Goal: Transaction & Acquisition: Book appointment/travel/reservation

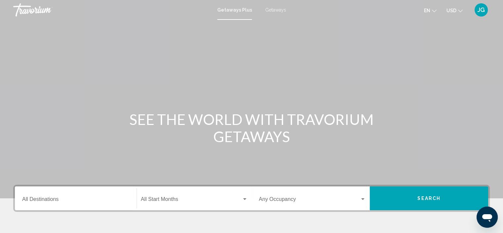
click at [275, 10] on span "Getaways" at bounding box center [275, 9] width 21 height 5
click at [82, 201] on input "Destination All Destinations" at bounding box center [75, 201] width 107 height 6
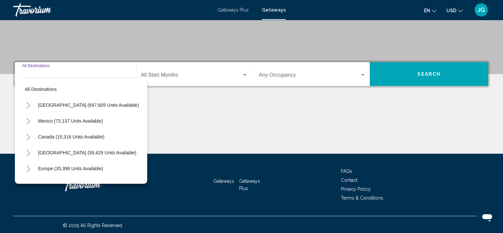
scroll to position [126, 0]
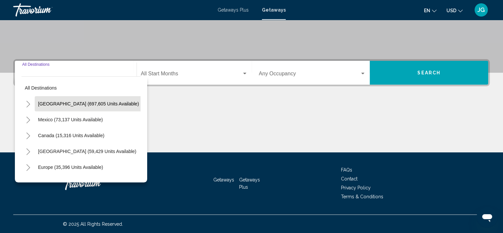
click at [103, 104] on span "[GEOGRAPHIC_DATA] (697,605 units available)" at bounding box center [88, 103] width 101 height 5
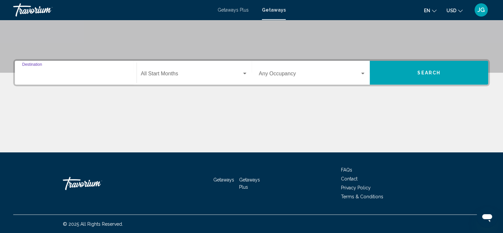
type input "**********"
click at [247, 73] on div "Search widget" at bounding box center [245, 73] width 6 height 5
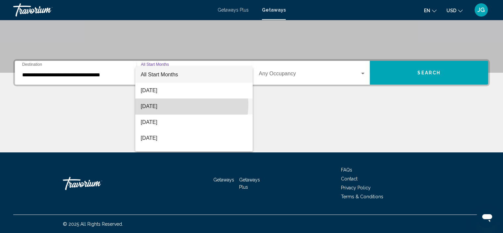
click at [181, 105] on span "[DATE]" at bounding box center [194, 107] width 107 height 16
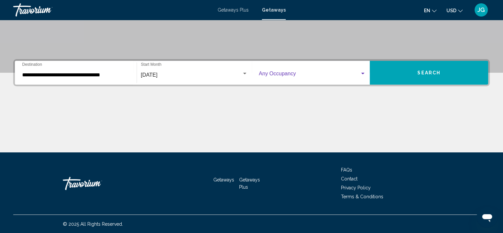
click at [360, 72] on div "Search widget" at bounding box center [363, 73] width 6 height 5
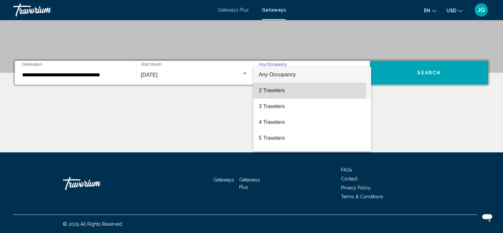
click at [283, 92] on span "2 Travelers" at bounding box center [312, 91] width 107 height 16
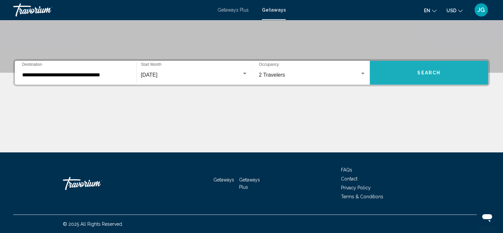
click at [419, 69] on button "Search" at bounding box center [429, 73] width 119 height 24
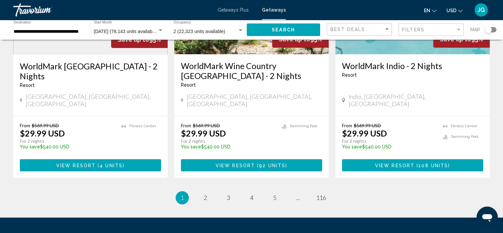
scroll to position [840, 0]
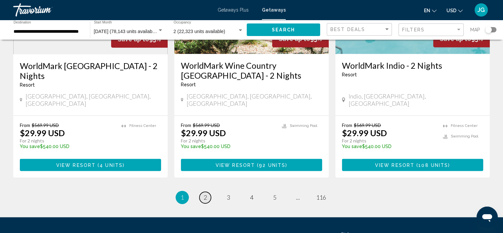
click at [207, 194] on span "2" at bounding box center [205, 197] width 3 height 7
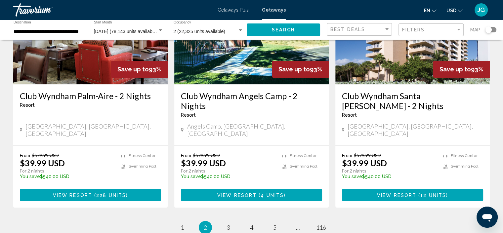
scroll to position [832, 0]
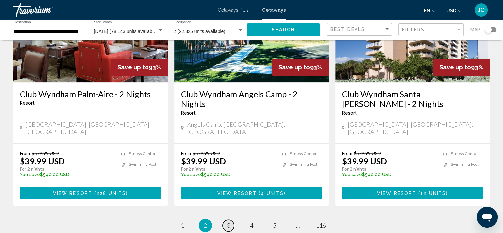
click at [230, 222] on span "3" at bounding box center [228, 225] width 3 height 7
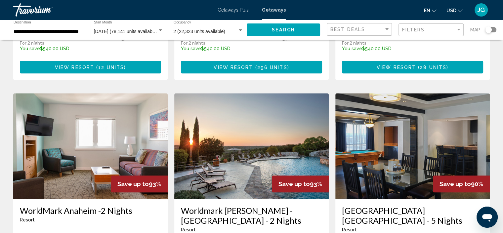
scroll to position [460, 0]
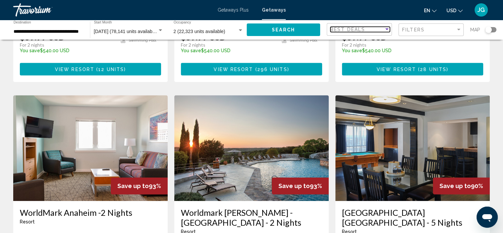
click at [387, 30] on div "Sort by" at bounding box center [387, 29] width 3 height 2
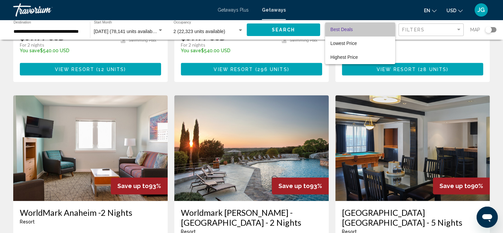
click at [387, 30] on span "Best Deals" at bounding box center [361, 30] width 60 height 14
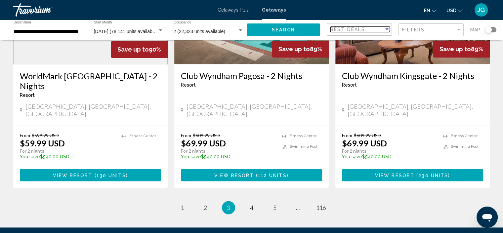
scroll to position [842, 0]
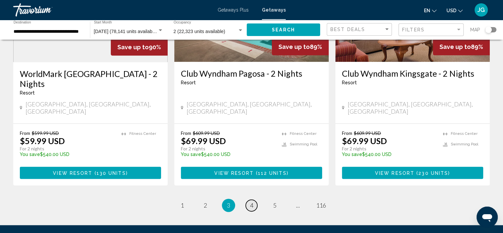
click at [252, 202] on span "4" at bounding box center [251, 205] width 3 height 7
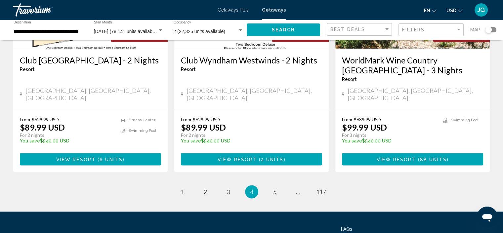
scroll to position [845, 0]
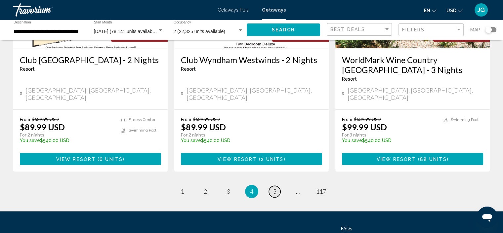
click at [276, 188] on span "5" at bounding box center [274, 191] width 3 height 7
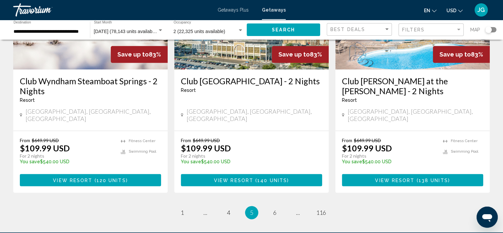
scroll to position [885, 0]
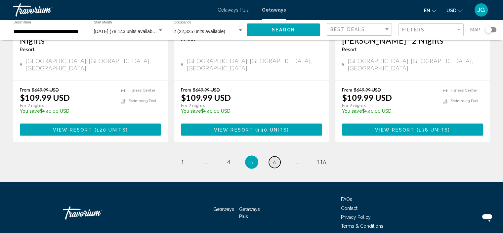
click at [275, 159] on span "6" at bounding box center [274, 162] width 3 height 7
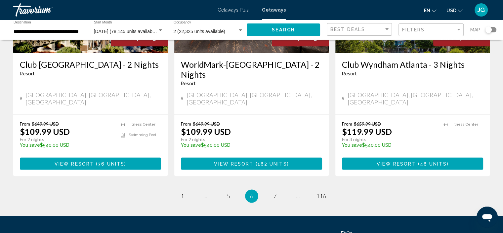
scroll to position [851, 0]
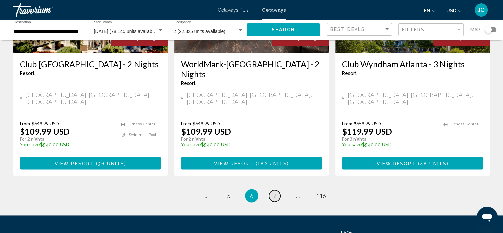
click at [275, 192] on span "7" at bounding box center [274, 195] width 3 height 7
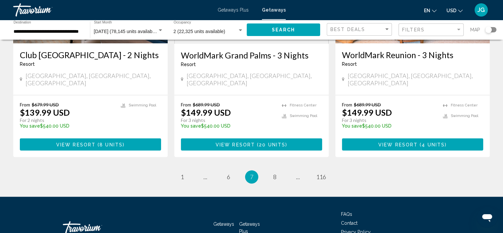
scroll to position [864, 0]
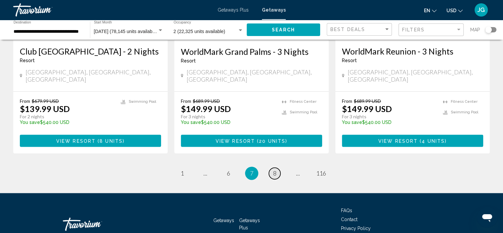
click at [274, 170] on span "8" at bounding box center [274, 173] width 3 height 7
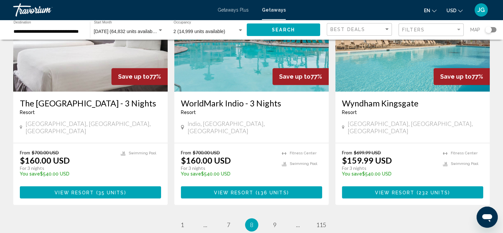
scroll to position [832, 0]
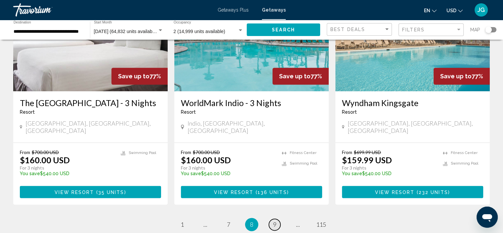
click at [276, 219] on link "page 9" at bounding box center [275, 225] width 12 height 12
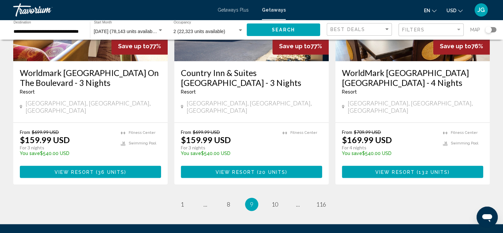
scroll to position [854, 0]
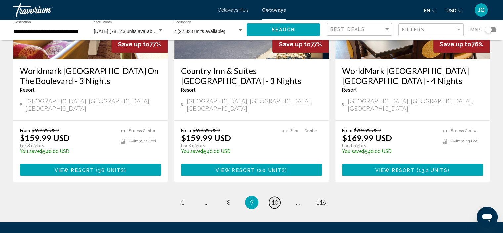
click at [277, 199] on span "10" at bounding box center [275, 202] width 7 height 7
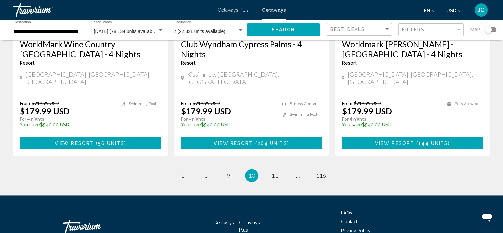
scroll to position [882, 0]
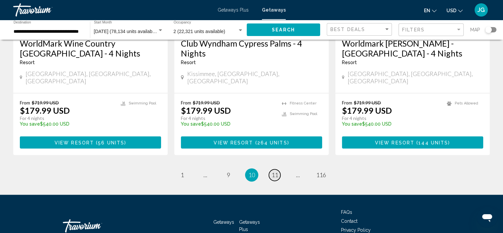
click at [277, 171] on span "11" at bounding box center [275, 174] width 7 height 7
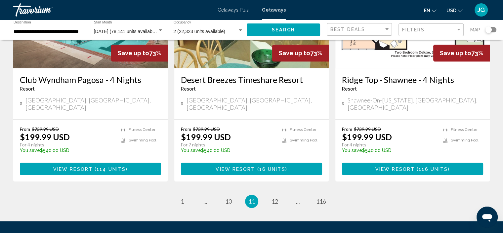
scroll to position [847, 0]
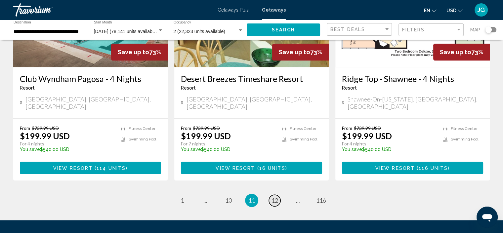
click at [273, 197] on span "12" at bounding box center [275, 200] width 7 height 7
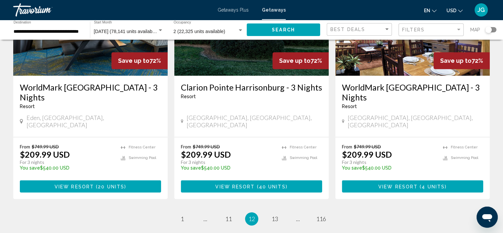
scroll to position [830, 0]
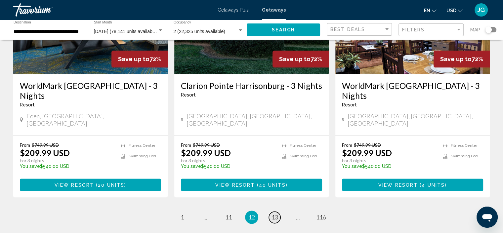
click at [275, 214] on span "13" at bounding box center [275, 217] width 7 height 7
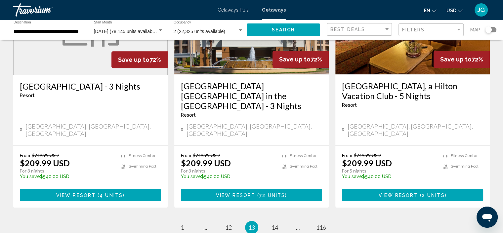
scroll to position [830, 0]
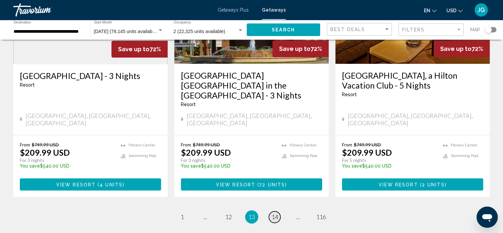
click at [274, 213] on span "14" at bounding box center [275, 216] width 7 height 7
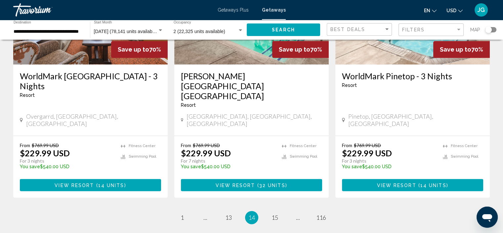
scroll to position [840, 0]
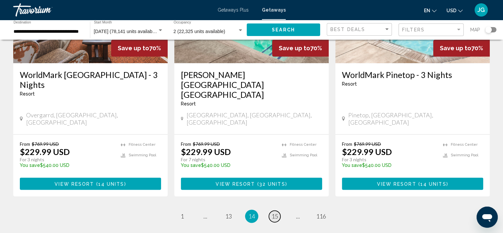
click at [274, 213] on span "15" at bounding box center [275, 216] width 7 height 7
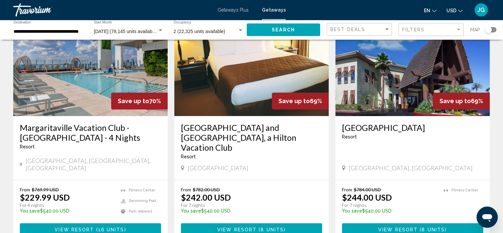
scroll to position [809, 0]
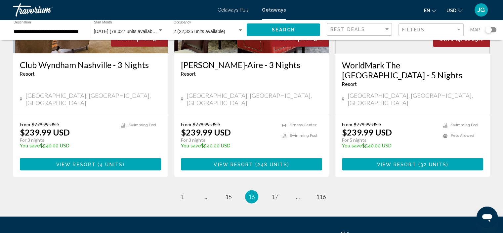
scroll to position [851, 0]
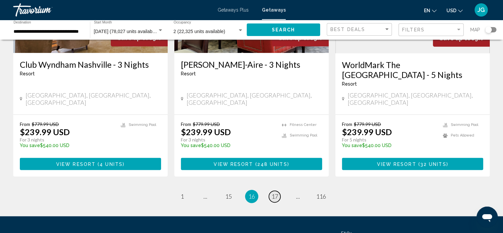
click at [276, 193] on span "17" at bounding box center [275, 196] width 7 height 7
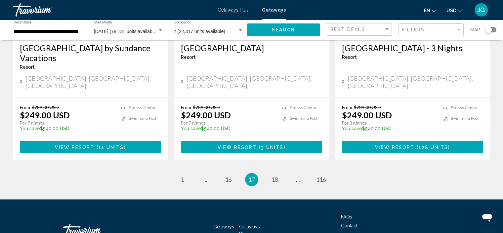
scroll to position [858, 0]
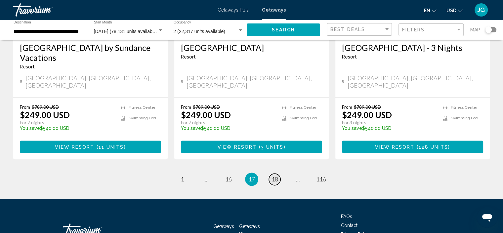
click at [277, 176] on span "18" at bounding box center [275, 179] width 7 height 7
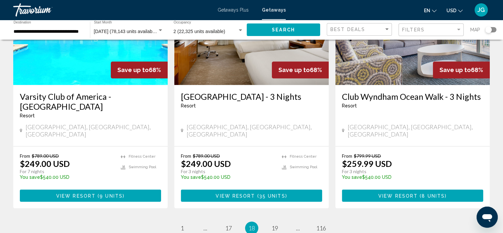
scroll to position [819, 0]
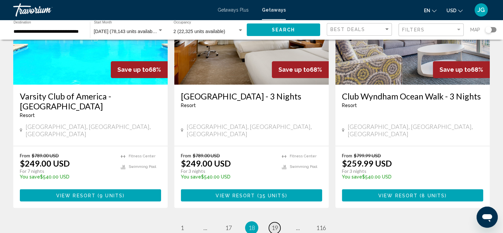
click at [273, 224] on span "19" at bounding box center [275, 227] width 7 height 7
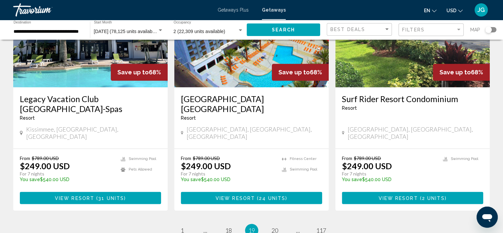
scroll to position [807, 0]
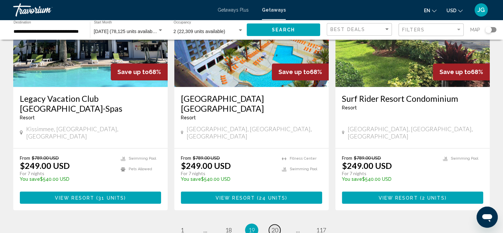
click at [277, 227] on span "20" at bounding box center [275, 230] width 7 height 7
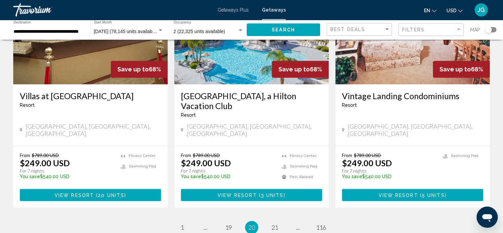
scroll to position [810, 0]
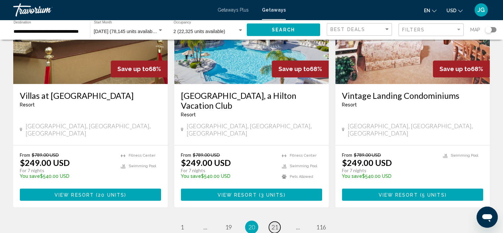
click at [275, 224] on span "21" at bounding box center [275, 227] width 7 height 7
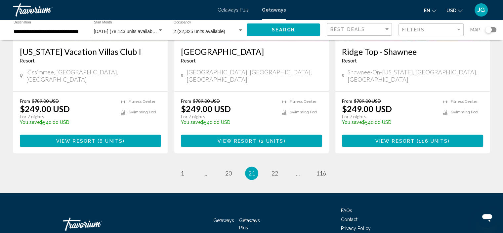
scroll to position [854, 0]
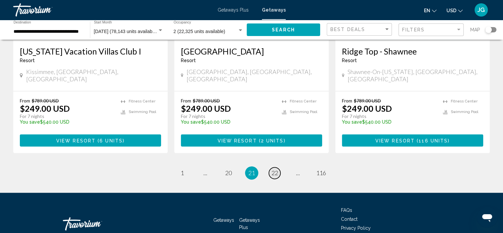
click at [277, 167] on link "page 22" at bounding box center [275, 173] width 12 height 12
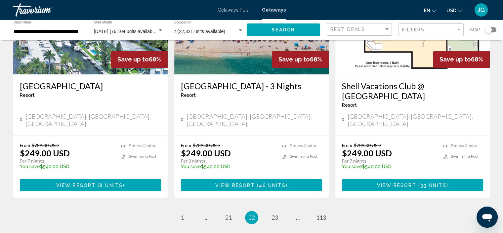
scroll to position [841, 0]
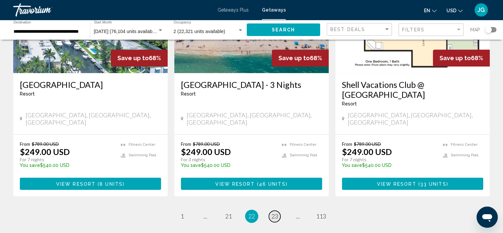
click at [279, 211] on link "page 23" at bounding box center [275, 217] width 12 height 12
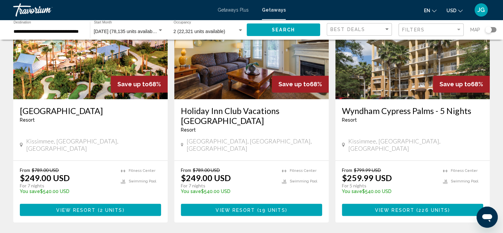
scroll to position [825, 0]
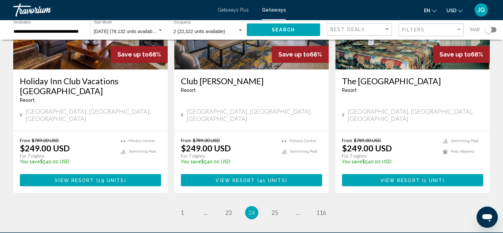
scroll to position [835, 0]
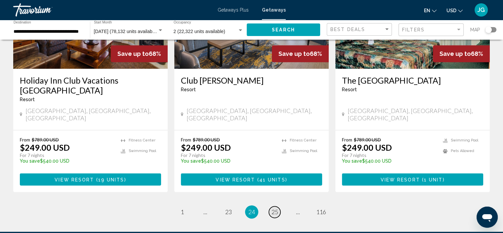
click at [277, 209] on span "25" at bounding box center [275, 212] width 7 height 7
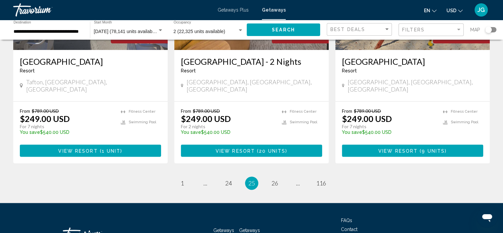
scroll to position [856, 0]
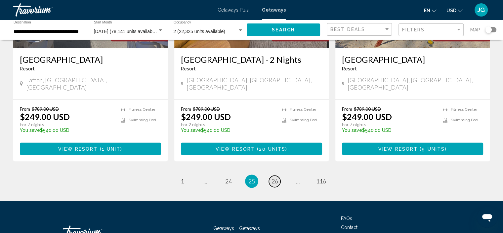
click at [277, 178] on span "26" at bounding box center [275, 181] width 7 height 7
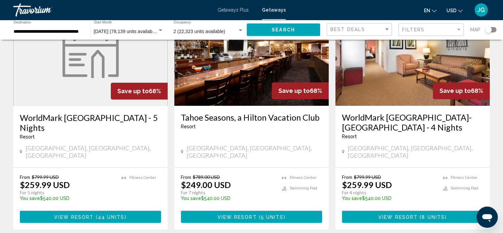
scroll to position [828, 0]
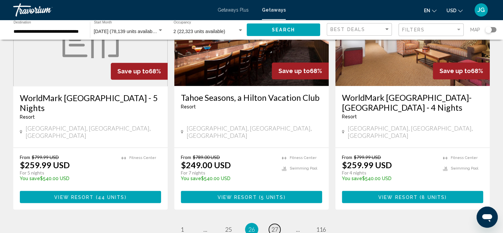
click at [271, 224] on link "page 27" at bounding box center [275, 230] width 12 height 12
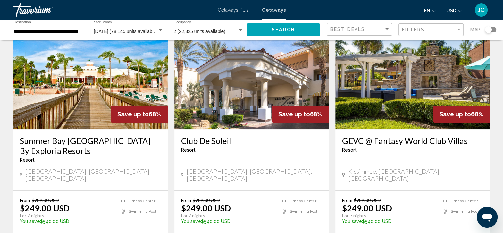
scroll to position [289, 0]
click at [246, 121] on img "Main content" at bounding box center [251, 76] width 155 height 106
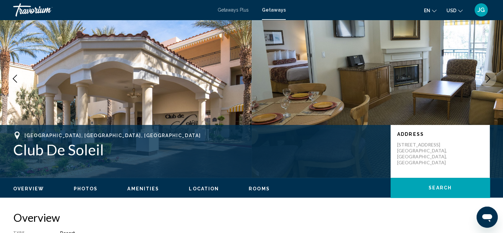
scroll to position [40, 0]
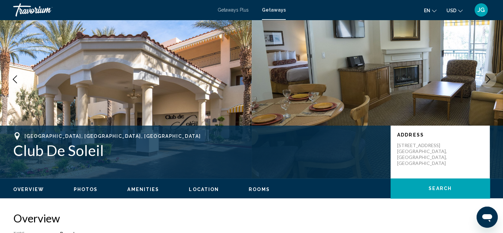
click at [252, 189] on span "Rooms" at bounding box center [259, 189] width 21 height 5
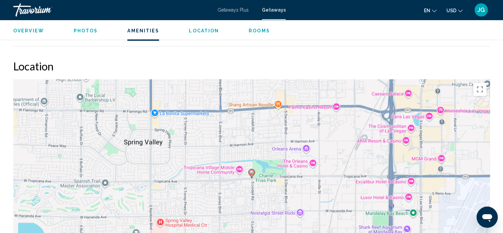
scroll to position [904, 0]
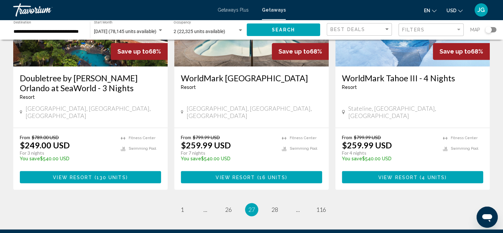
scroll to position [838, 0]
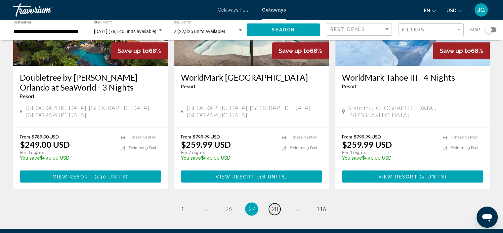
click at [276, 206] on span "28" at bounding box center [275, 209] width 7 height 7
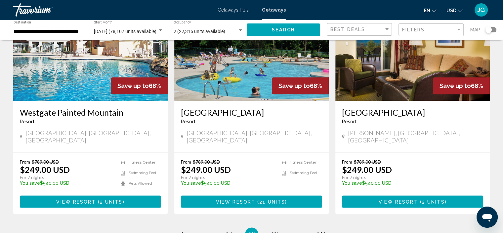
scroll to position [803, 0]
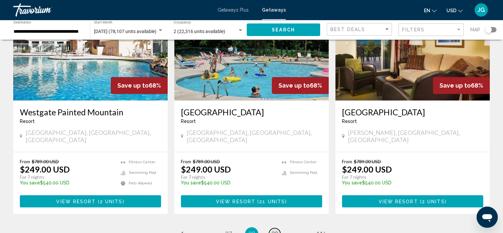
click at [272, 230] on span "29" at bounding box center [275, 233] width 7 height 7
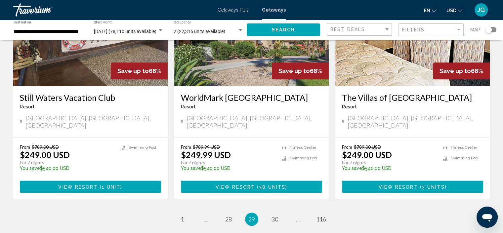
scroll to position [809, 0]
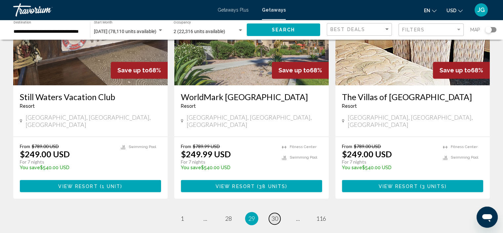
click at [276, 215] on span "30" at bounding box center [275, 218] width 7 height 7
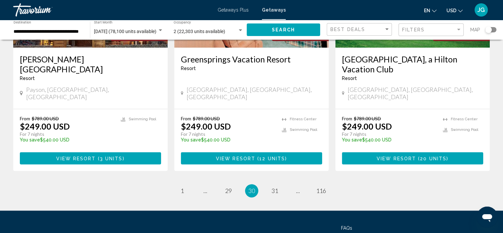
scroll to position [857, 0]
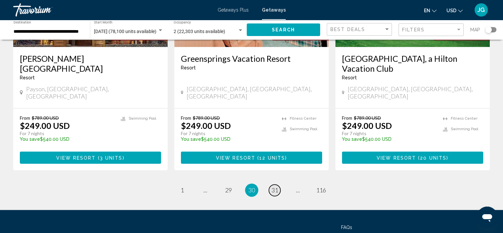
click at [275, 187] on span "31" at bounding box center [275, 190] width 7 height 7
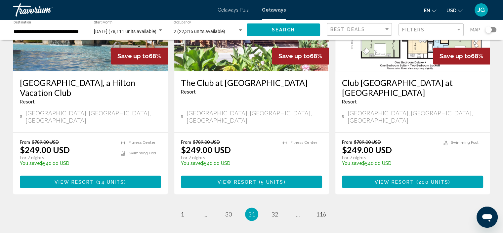
scroll to position [833, 0]
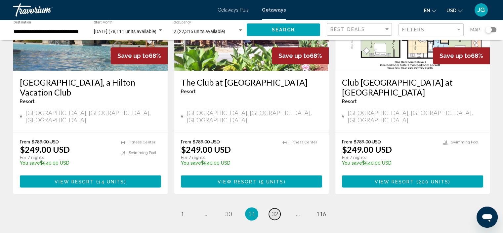
click at [276, 211] on span "32" at bounding box center [275, 214] width 7 height 7
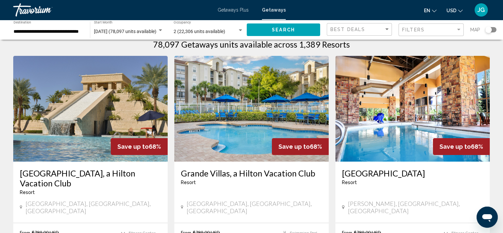
scroll to position [14, 0]
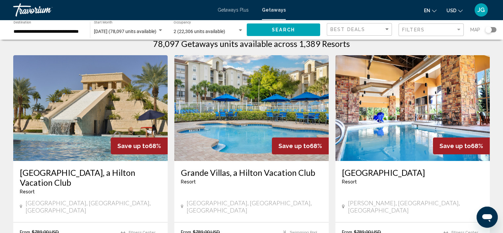
click at [126, 130] on img "Main content" at bounding box center [90, 108] width 155 height 106
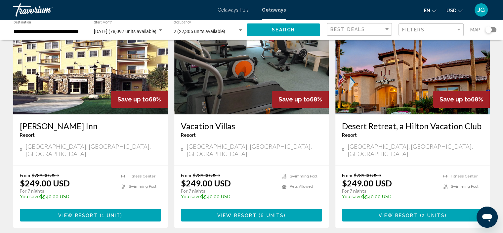
scroll to position [304, 0]
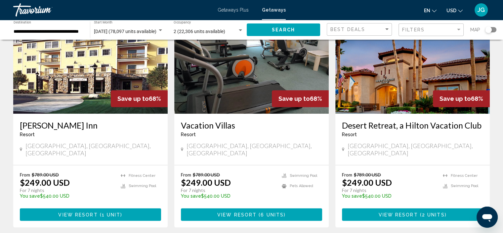
click at [389, 92] on img "Main content" at bounding box center [413, 61] width 155 height 106
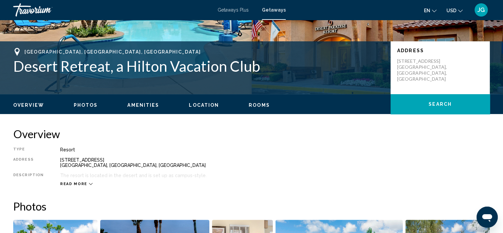
scroll to position [122, 0]
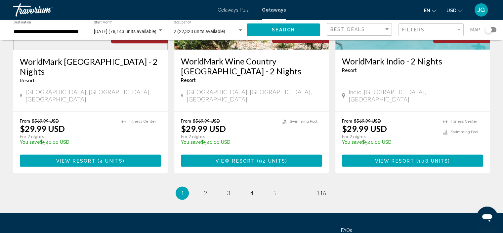
scroll to position [846, 0]
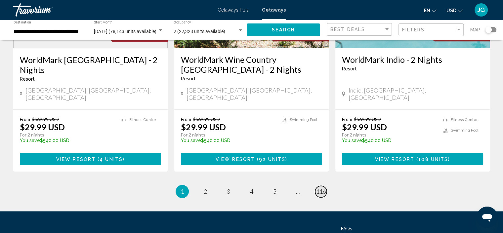
click at [324, 188] on span "116" at bounding box center [321, 191] width 10 height 7
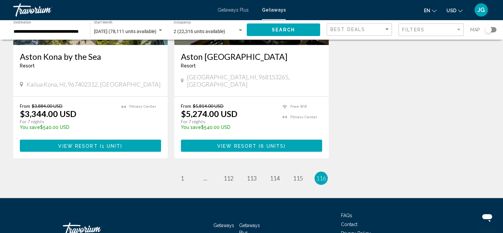
scroll to position [597, 0]
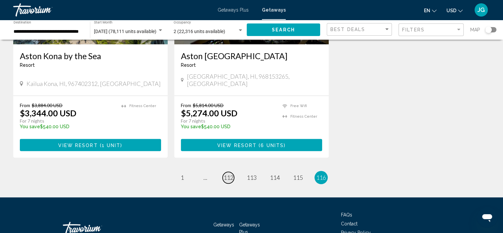
click at [227, 174] on span "112" at bounding box center [229, 177] width 10 height 7
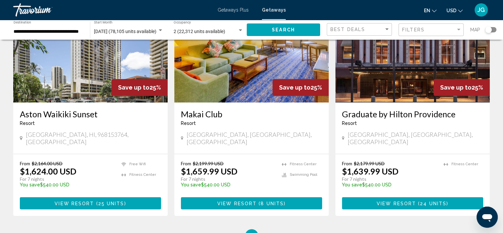
scroll to position [831, 0]
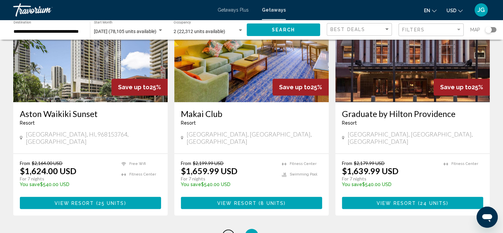
click at [229, 232] on span "111" at bounding box center [229, 235] width 10 height 7
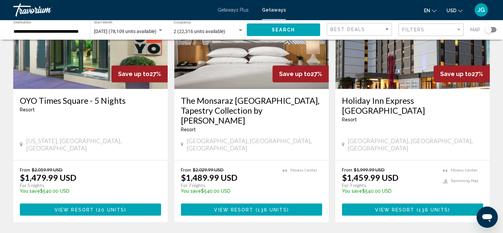
scroll to position [825, 0]
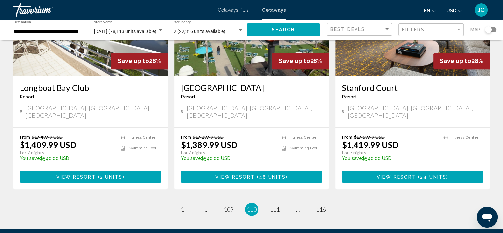
scroll to position [838, 0]
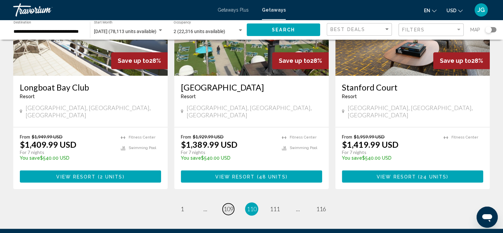
click at [228, 206] on span "109" at bounding box center [229, 209] width 10 height 7
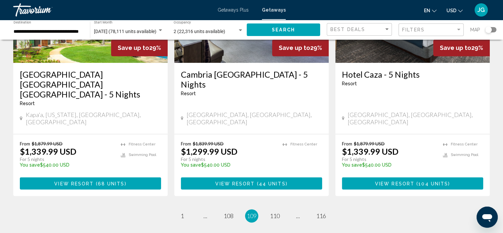
scroll to position [861, 0]
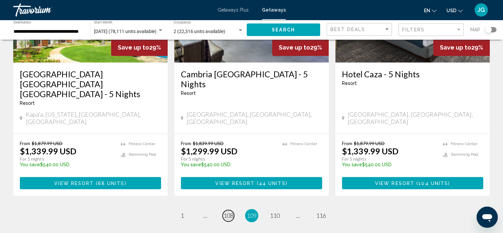
click at [230, 212] on span "108" at bounding box center [229, 215] width 10 height 7
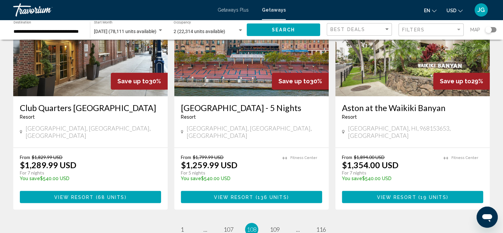
scroll to position [818, 0]
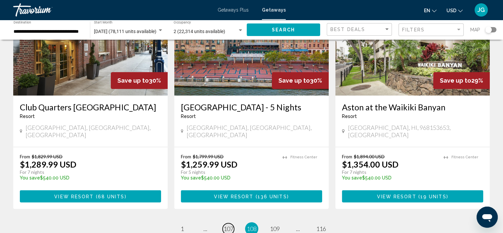
click at [230, 225] on span "107" at bounding box center [229, 228] width 10 height 7
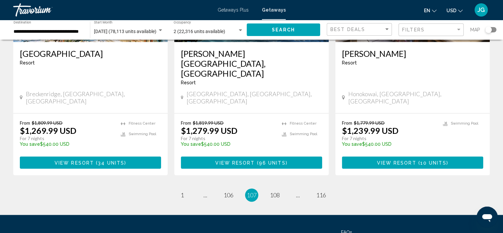
scroll to position [852, 0]
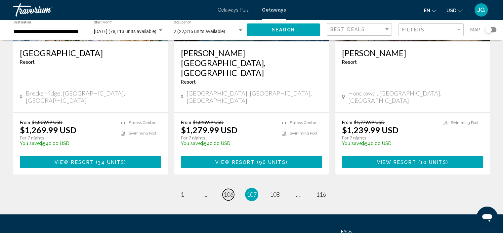
click at [230, 191] on span "106" at bounding box center [229, 194] width 10 height 7
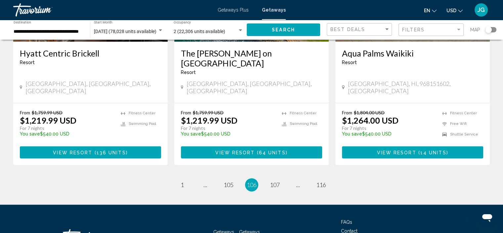
scroll to position [875, 0]
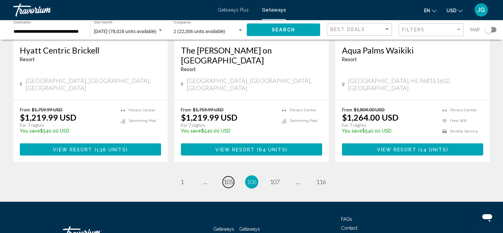
click at [229, 178] on span "105" at bounding box center [229, 181] width 10 height 7
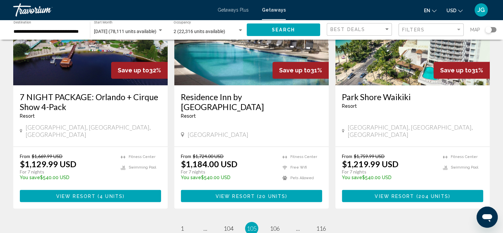
scroll to position [829, 0]
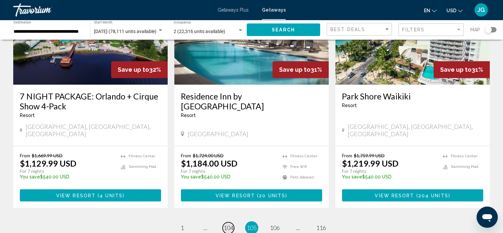
click at [225, 224] on span "104" at bounding box center [229, 227] width 10 height 7
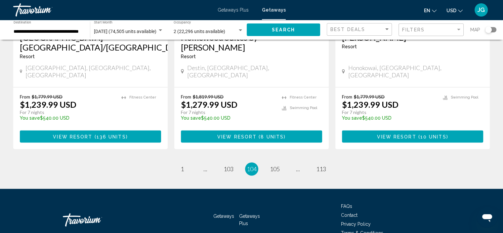
scroll to position [869, 0]
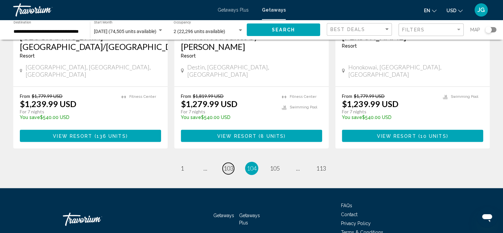
click at [230, 165] on span "103" at bounding box center [229, 168] width 10 height 7
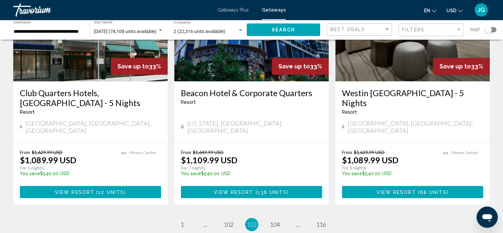
scroll to position [846, 0]
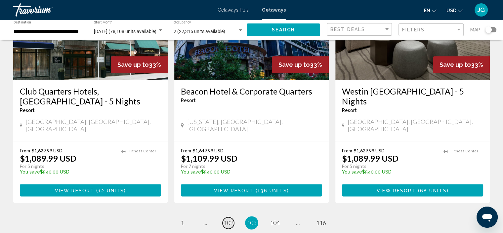
click at [230, 219] on span "102" at bounding box center [229, 222] width 10 height 7
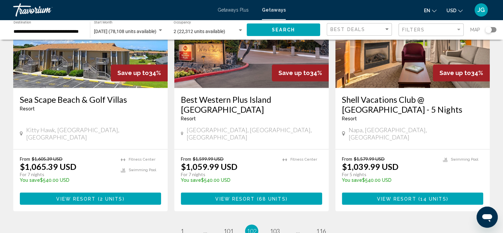
scroll to position [873, 0]
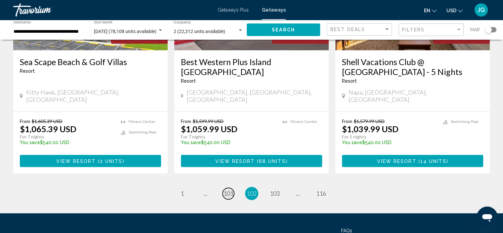
click at [228, 190] on span "101" at bounding box center [229, 193] width 10 height 7
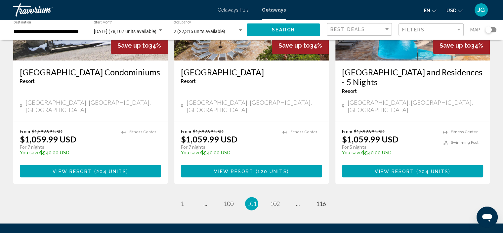
scroll to position [838, 0]
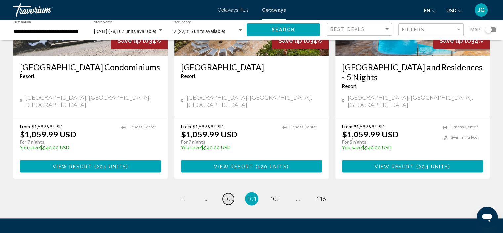
click at [231, 195] on span "100" at bounding box center [229, 198] width 10 height 7
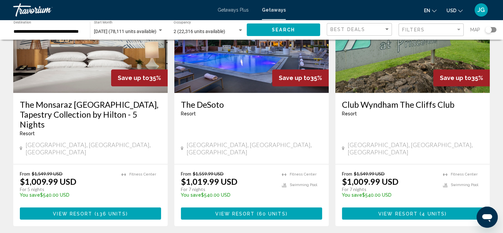
scroll to position [833, 0]
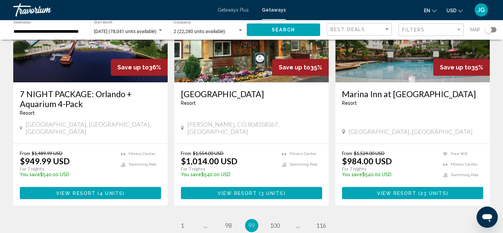
scroll to position [885, 0]
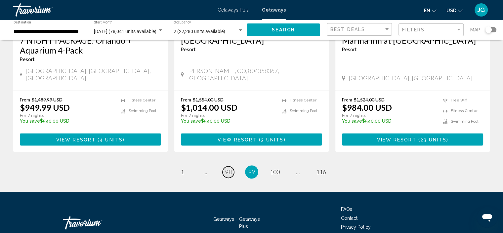
click at [230, 168] on span "98" at bounding box center [228, 171] width 7 height 7
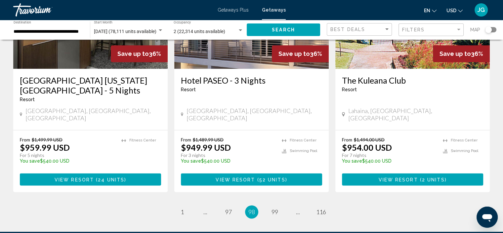
scroll to position [836, 0]
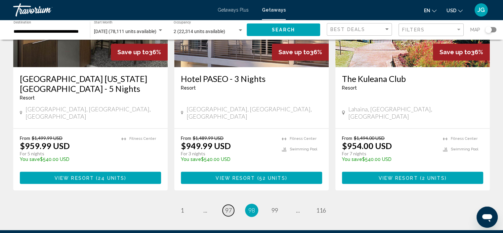
click at [226, 207] on span "97" at bounding box center [228, 210] width 7 height 7
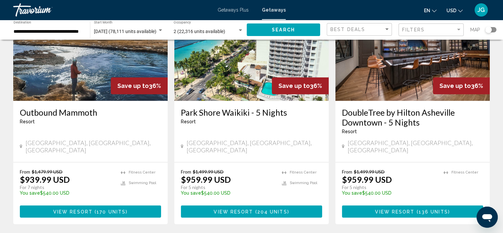
scroll to position [833, 0]
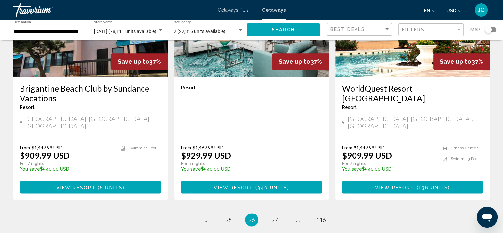
scroll to position [828, 0]
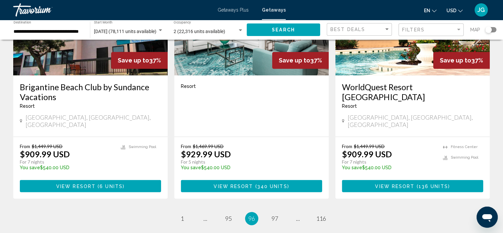
click at [214, 212] on ul "96 / 116 page 1 page ... page 95 You're on page 96 page 97 page ... page 116" at bounding box center [251, 218] width 477 height 13
click at [230, 215] on span "95" at bounding box center [228, 218] width 7 height 7
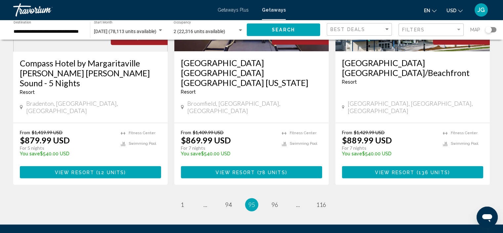
scroll to position [855, 0]
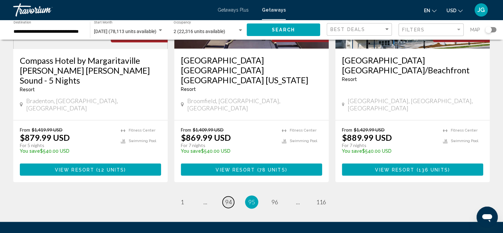
click at [228, 199] on span "94" at bounding box center [228, 202] width 7 height 7
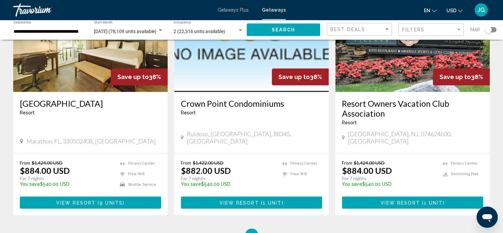
scroll to position [812, 0]
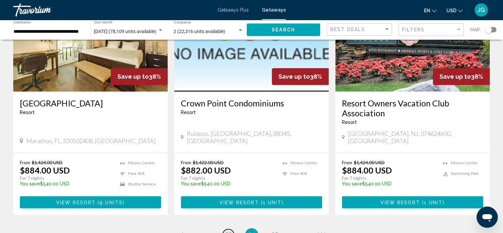
click at [228, 229] on link "page 93" at bounding box center [229, 235] width 12 height 12
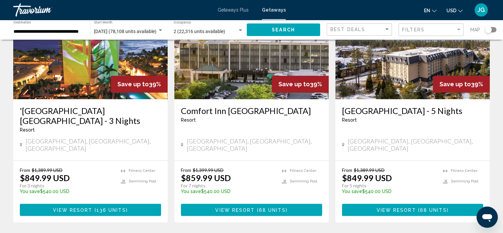
scroll to position [885, 0]
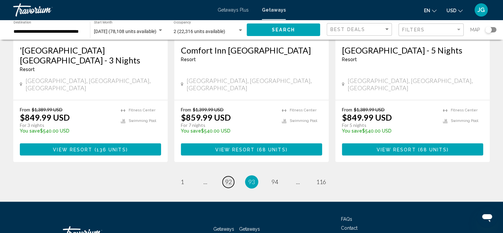
click at [227, 178] on span "92" at bounding box center [228, 181] width 7 height 7
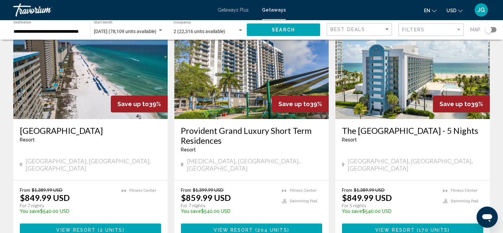
scroll to position [532, 0]
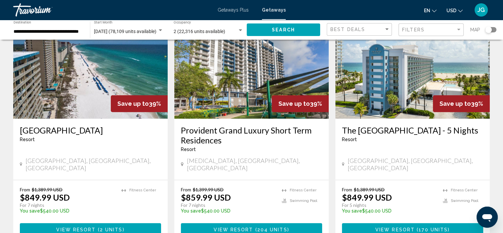
click at [227, 133] on h3 "Provident Grand Luxury Short Term Residences" at bounding box center [251, 135] width 141 height 20
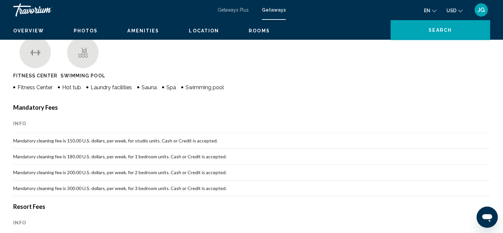
scroll to position [2, 0]
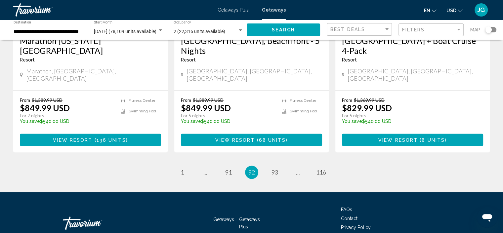
scroll to position [875, 0]
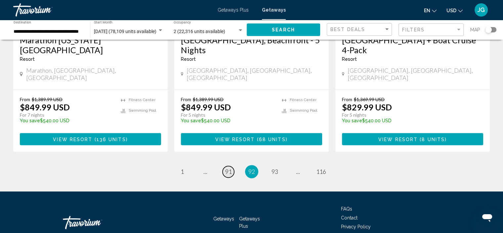
click at [227, 168] on span "91" at bounding box center [228, 171] width 7 height 7
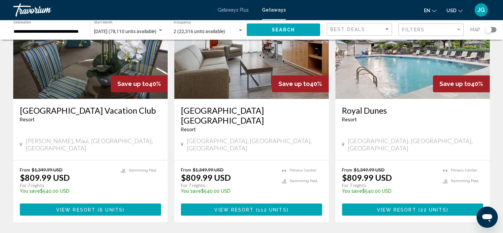
scroll to position [815, 0]
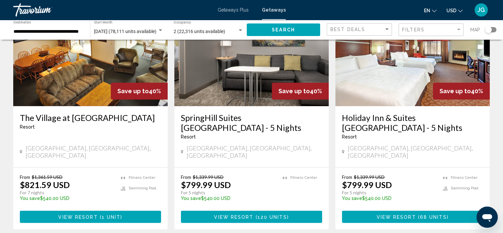
scroll to position [798, 0]
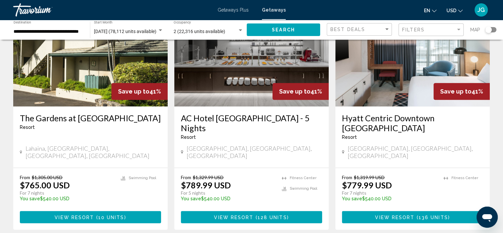
scroll to position [817, 0]
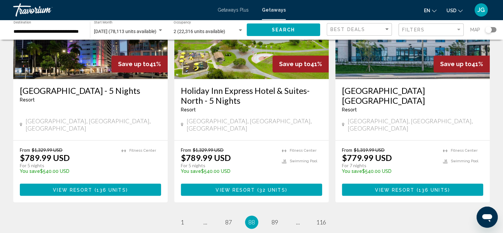
scroll to position [808, 0]
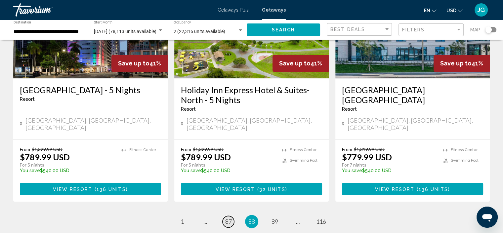
click at [228, 218] on span "87" at bounding box center [228, 221] width 7 height 7
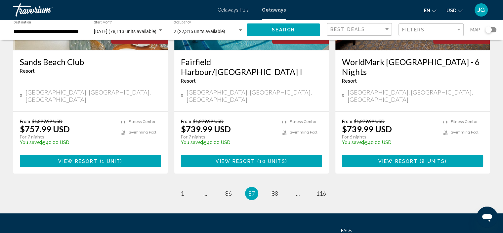
scroll to position [884, 0]
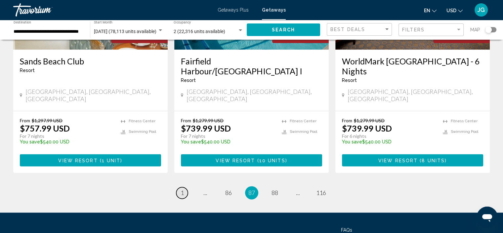
click at [183, 189] on span "1" at bounding box center [182, 192] width 3 height 7
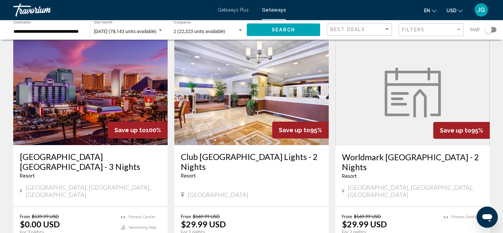
scroll to position [30, 0]
click at [108, 103] on img "Main content" at bounding box center [90, 93] width 155 height 106
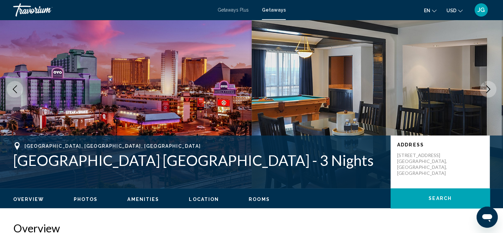
scroll to position [2, 0]
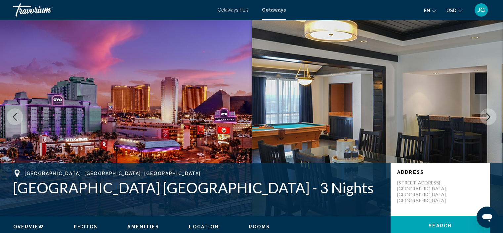
click at [254, 226] on span "Rooms" at bounding box center [259, 226] width 21 height 5
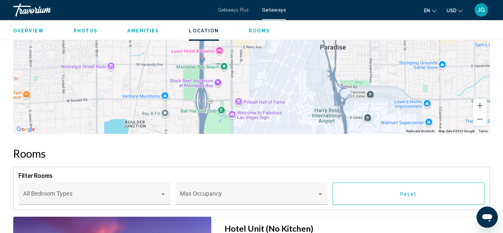
scroll to position [884, 0]
click at [162, 194] on div "Main content" at bounding box center [163, 195] width 3 height 2
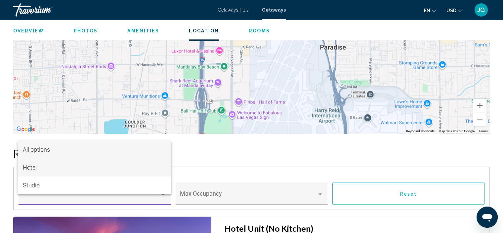
click at [161, 173] on span "Hotel" at bounding box center [94, 168] width 143 height 18
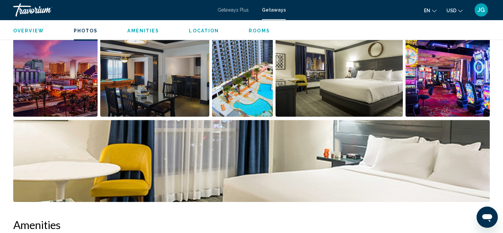
scroll to position [326, 0]
click at [139, 85] on img "Open full-screen image slider" at bounding box center [154, 76] width 109 height 82
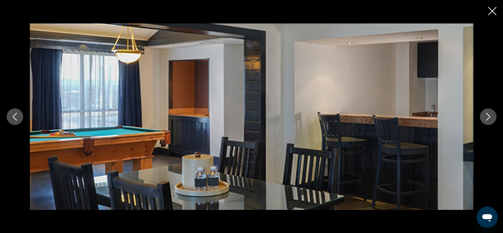
click at [485, 118] on icon "Next image" at bounding box center [489, 117] width 8 height 8
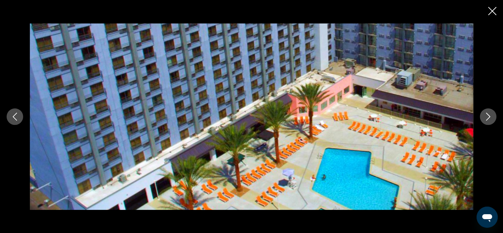
click at [485, 118] on icon "Next image" at bounding box center [489, 117] width 8 height 8
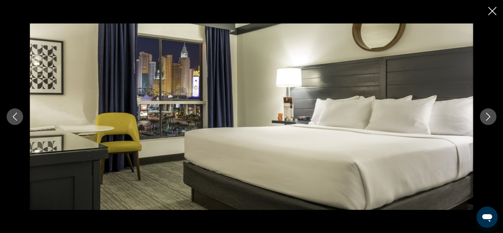
click at [485, 118] on icon "Next image" at bounding box center [489, 117] width 8 height 8
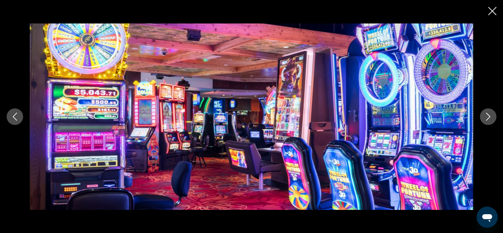
click at [485, 118] on icon "Next image" at bounding box center [489, 117] width 8 height 8
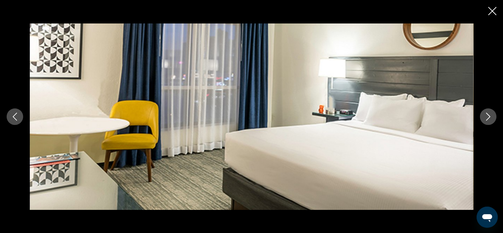
click at [485, 118] on icon "Next image" at bounding box center [489, 117] width 8 height 8
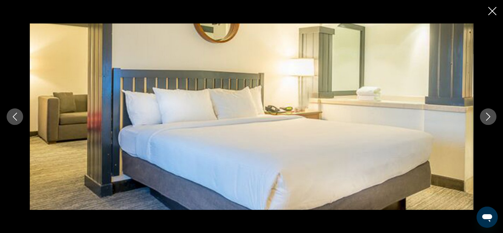
click at [485, 118] on icon "Next image" at bounding box center [489, 117] width 8 height 8
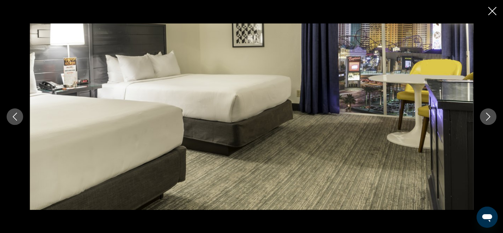
click at [485, 118] on icon "Next image" at bounding box center [489, 117] width 8 height 8
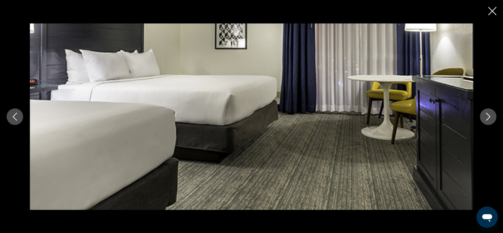
click at [485, 118] on icon "Next image" at bounding box center [489, 117] width 8 height 8
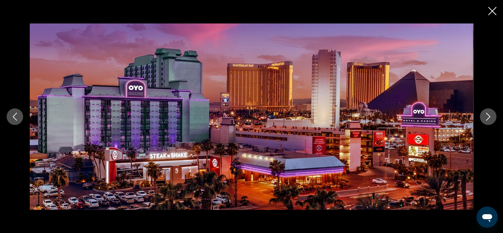
click at [489, 9] on icon "Close slideshow" at bounding box center [493, 11] width 8 height 8
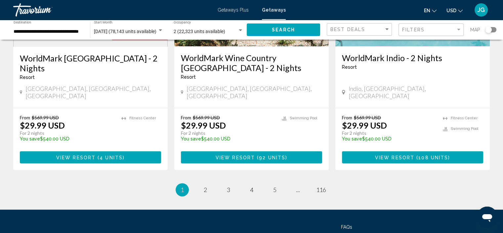
scroll to position [848, 0]
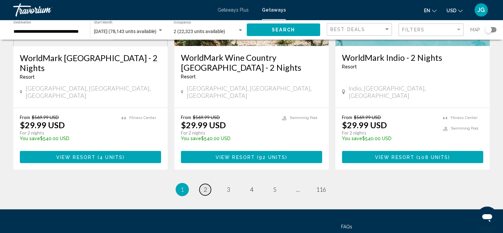
click at [205, 186] on span "2" at bounding box center [205, 189] width 3 height 7
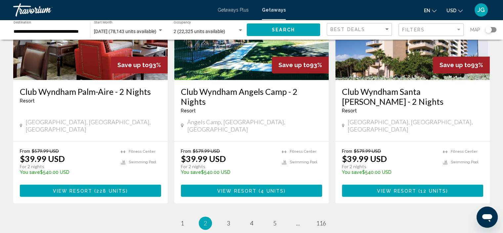
scroll to position [835, 0]
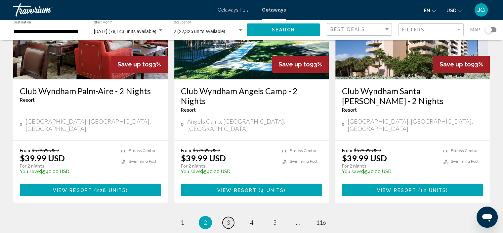
click at [226, 217] on link "page 3" at bounding box center [229, 223] width 12 height 12
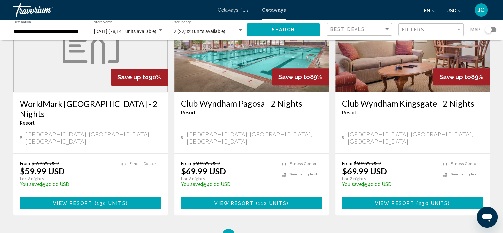
scroll to position [838, 0]
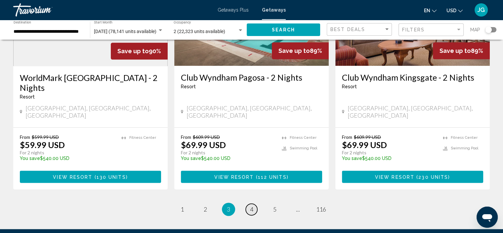
click at [254, 204] on link "page 4" at bounding box center [252, 210] width 12 height 12
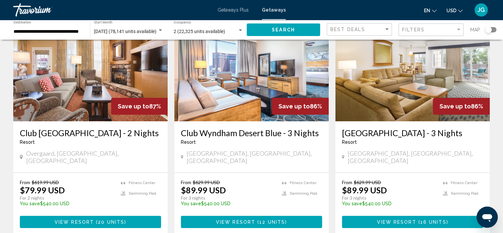
scroll to position [55, 0]
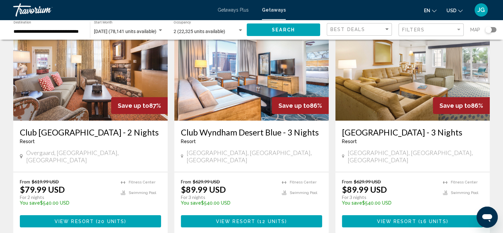
click at [254, 180] on div "From $629.99 USD $89.99 USD For 3 nights You save $540.00 USD temp" at bounding box center [228, 194] width 94 height 31
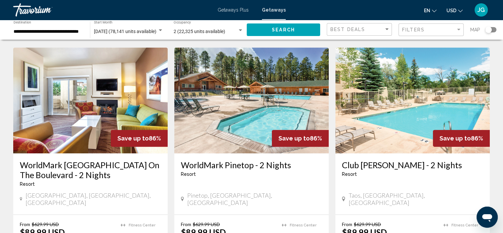
scroll to position [256, 0]
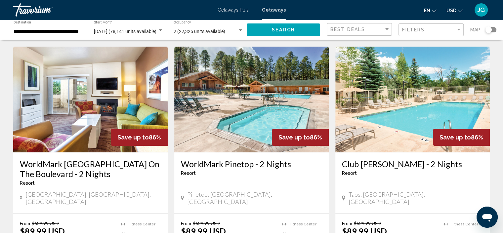
click at [88, 112] on img "Main content" at bounding box center [90, 100] width 155 height 106
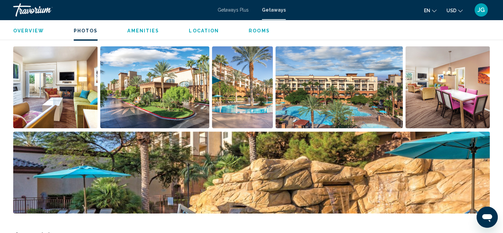
scroll to position [315, 0]
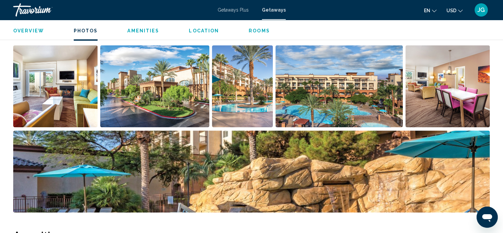
click at [431, 50] on img "Open full-screen image slider" at bounding box center [448, 86] width 84 height 82
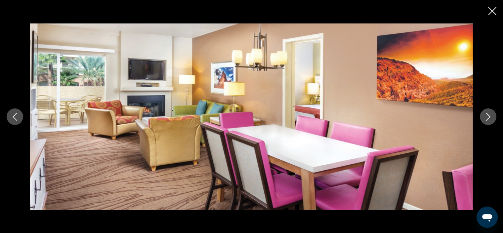
click at [492, 12] on icon "Close slideshow" at bounding box center [493, 11] width 8 height 8
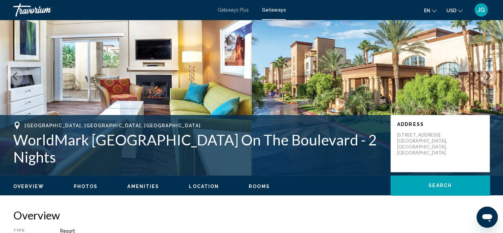
scroll to position [0, 0]
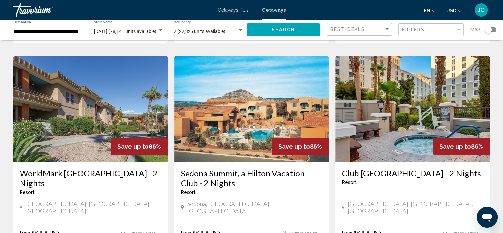
scroll to position [489, 0]
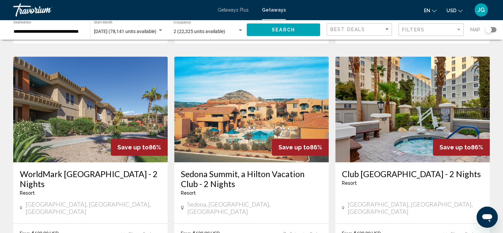
click at [376, 98] on img "Main content" at bounding box center [413, 110] width 155 height 106
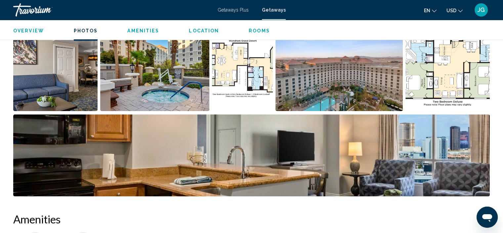
scroll to position [327, 0]
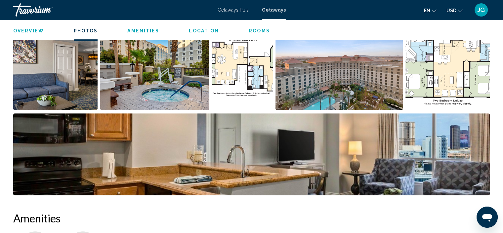
click at [440, 60] on img "Open full-screen image slider" at bounding box center [448, 69] width 84 height 82
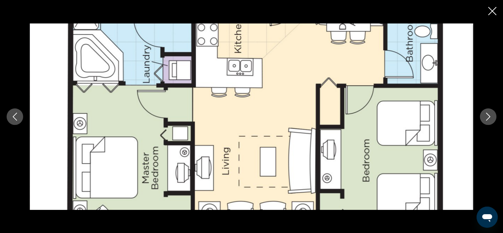
scroll to position [244, 0]
click at [492, 10] on icon "Close slideshow" at bounding box center [493, 11] width 8 height 8
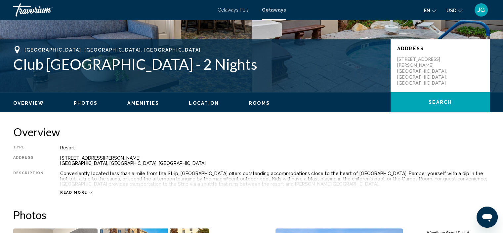
scroll to position [125, 0]
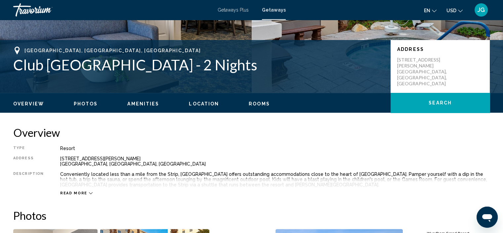
click at [259, 105] on span "Rooms" at bounding box center [259, 103] width 21 height 5
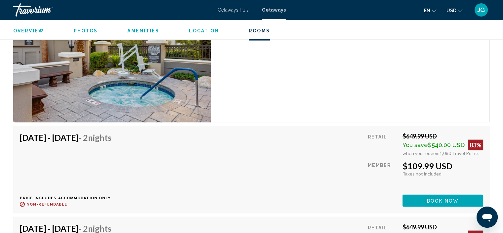
scroll to position [1316, 0]
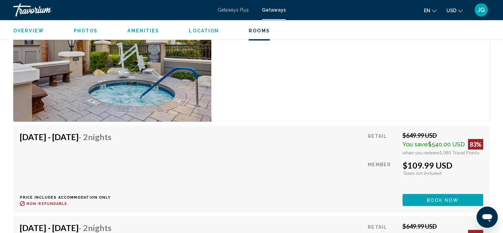
click at [259, 105] on div "1 Bedroom Unit (Full Kitchen) Bedrooms 1 Max Occupancy 4 Kitchen Full Kitchen" at bounding box center [351, 46] width 279 height 151
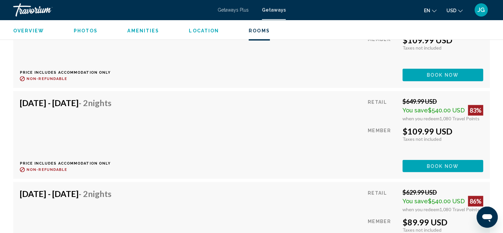
scroll to position [1529, 0]
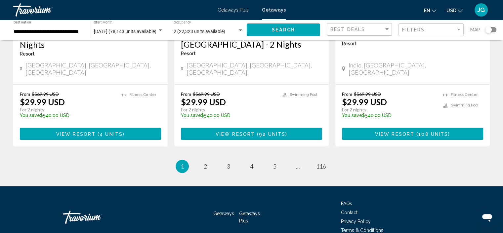
scroll to position [872, 0]
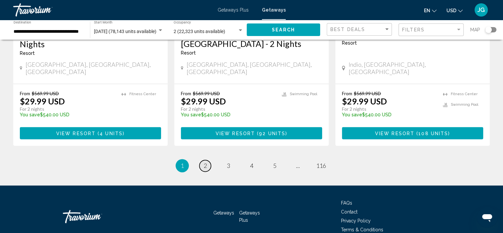
click at [208, 160] on link "page 2" at bounding box center [206, 166] width 12 height 12
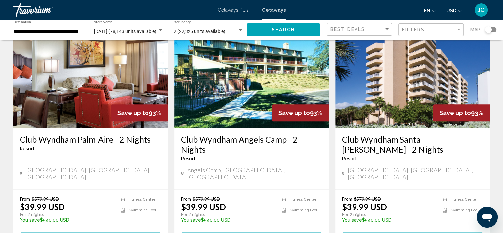
scroll to position [876, 0]
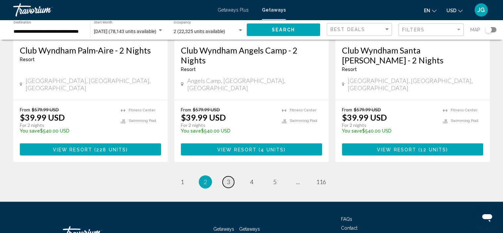
click at [227, 178] on span "3" at bounding box center [228, 181] width 3 height 7
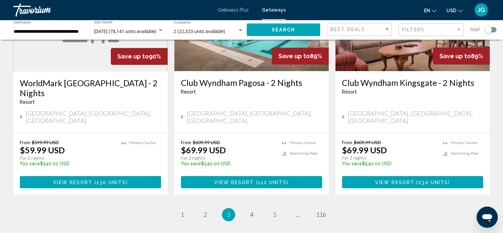
scroll to position [835, 0]
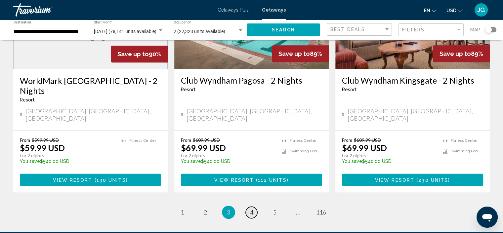
click at [254, 207] on link "page 4" at bounding box center [252, 213] width 12 height 12
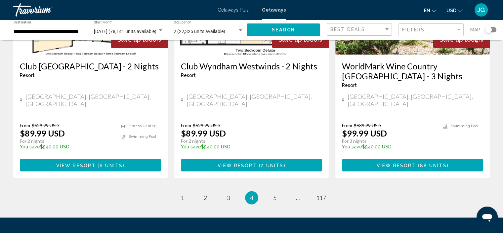
scroll to position [839, 0]
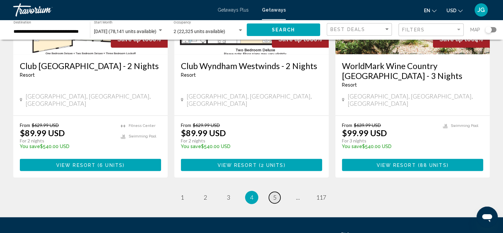
click at [273, 194] on span "5" at bounding box center [274, 197] width 3 height 7
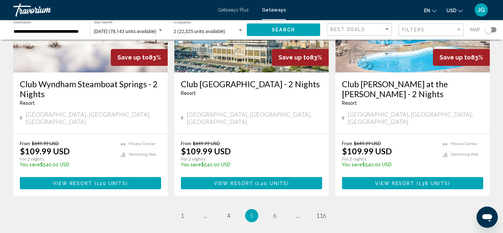
scroll to position [831, 0]
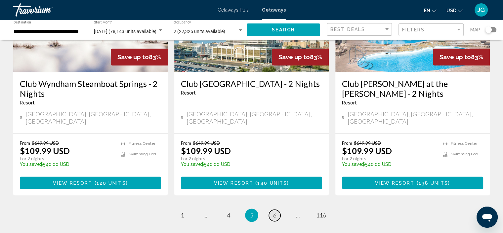
click at [274, 212] on span "6" at bounding box center [274, 215] width 3 height 7
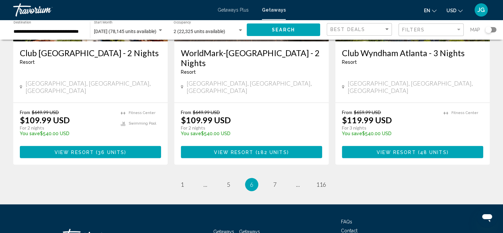
scroll to position [863, 0]
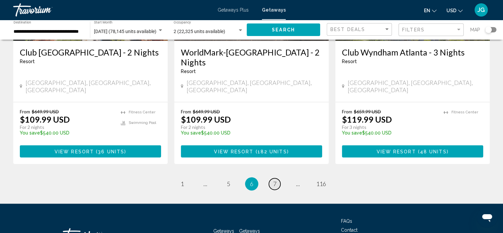
click at [276, 180] on span "7" at bounding box center [274, 183] width 3 height 7
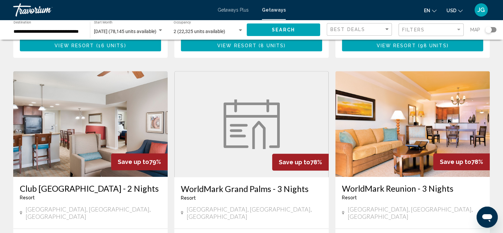
scroll to position [728, 0]
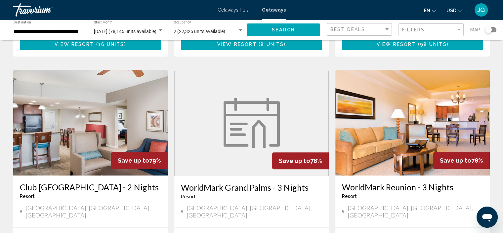
click at [289, 111] on figure "Main content" at bounding box center [252, 123] width 154 height 106
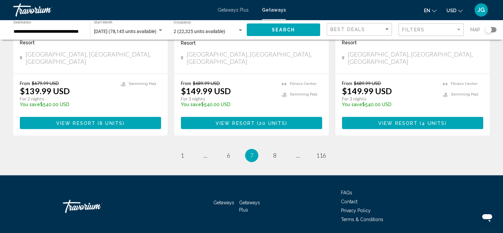
scroll to position [885, 0]
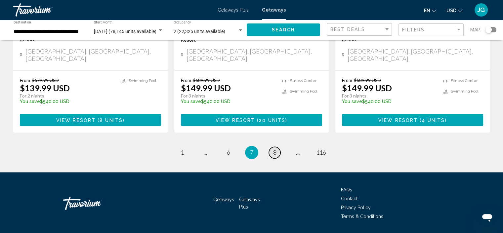
click at [272, 147] on link "page 8" at bounding box center [275, 153] width 12 height 12
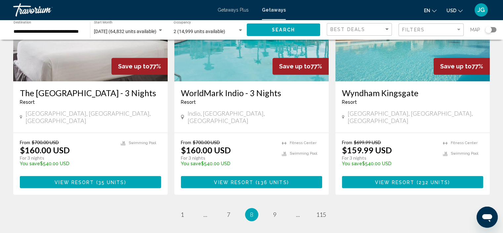
scroll to position [842, 0]
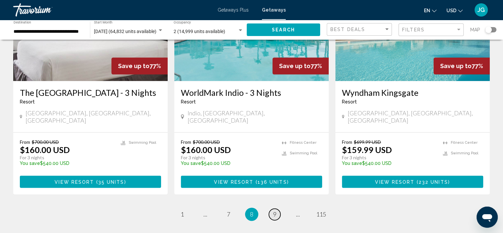
click at [277, 209] on link "page 9" at bounding box center [275, 215] width 12 height 12
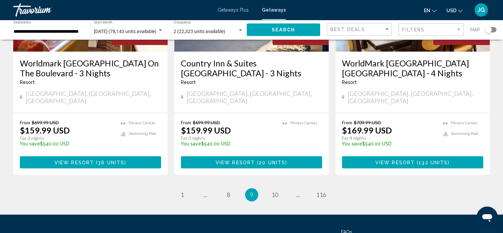
scroll to position [884, 0]
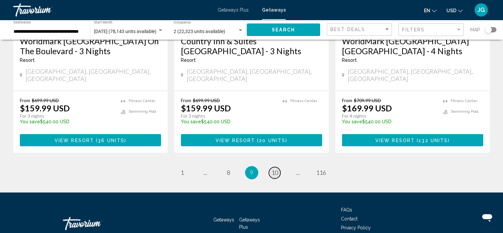
click at [272, 169] on span "10" at bounding box center [275, 172] width 7 height 7
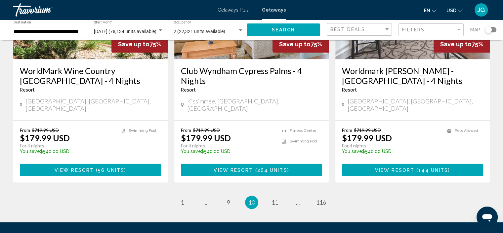
scroll to position [855, 0]
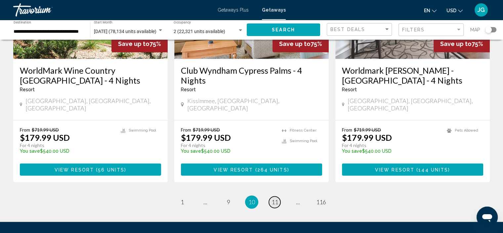
click at [273, 199] on span "11" at bounding box center [275, 202] width 7 height 7
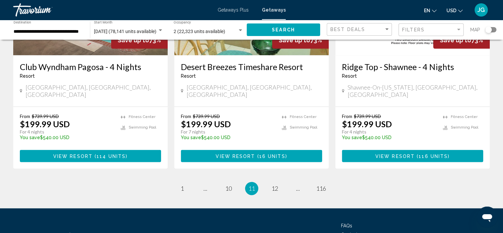
scroll to position [859, 0]
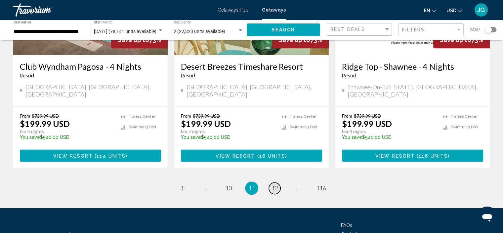
click at [277, 185] on span "12" at bounding box center [275, 188] width 7 height 7
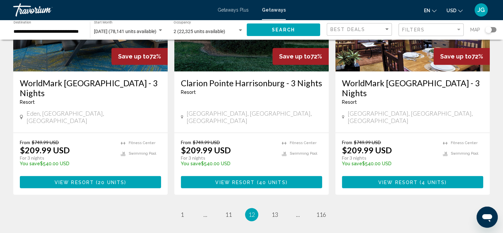
scroll to position [833, 0]
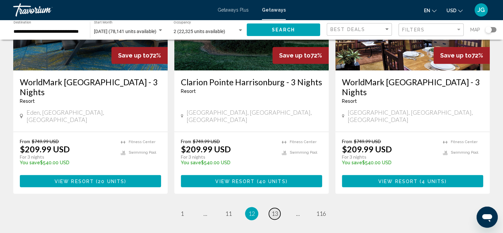
click at [274, 210] on span "13" at bounding box center [275, 213] width 7 height 7
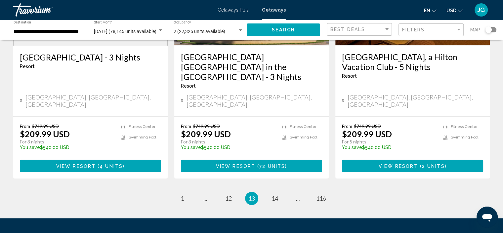
scroll to position [849, 0]
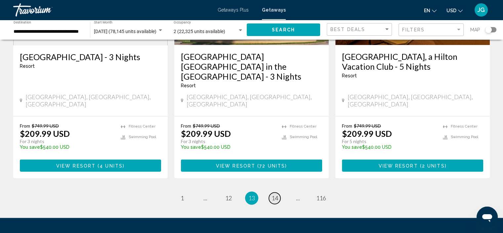
click at [276, 195] on span "14" at bounding box center [275, 198] width 7 height 7
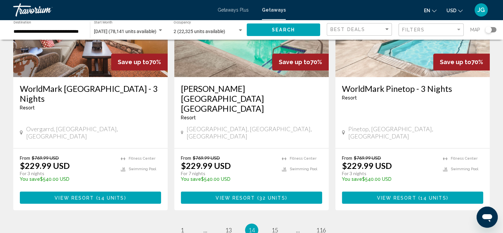
scroll to position [827, 0]
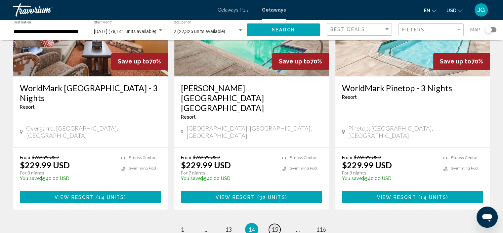
click at [275, 226] on span "15" at bounding box center [275, 229] width 7 height 7
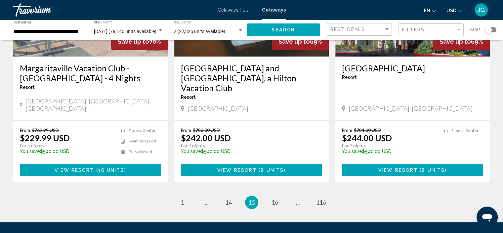
scroll to position [857, 0]
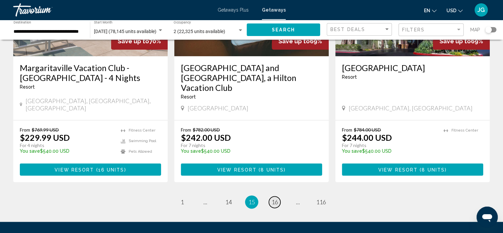
click at [275, 199] on span "16" at bounding box center [275, 202] width 7 height 7
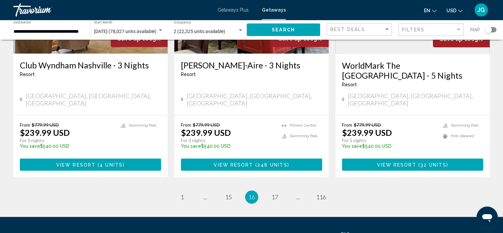
scroll to position [851, 0]
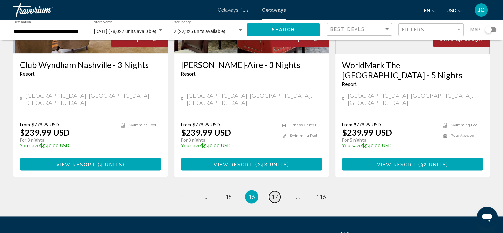
click at [276, 193] on span "17" at bounding box center [275, 196] width 7 height 7
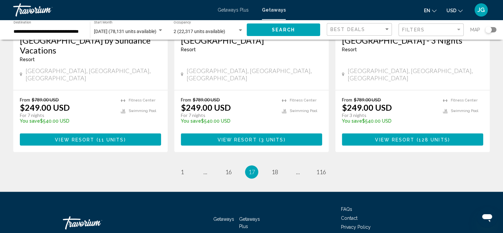
scroll to position [866, 0]
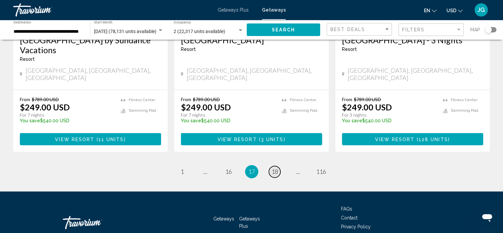
click at [276, 166] on link "page 18" at bounding box center [275, 172] width 12 height 12
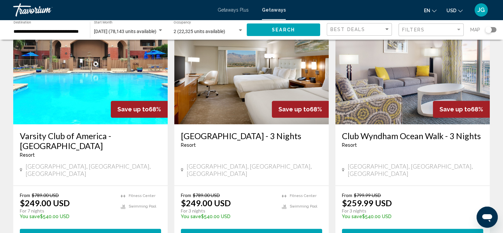
scroll to position [865, 0]
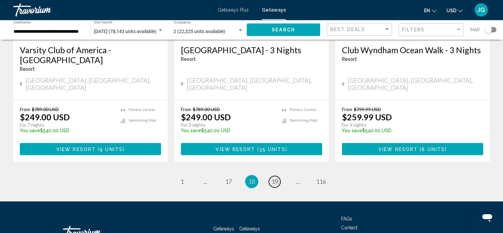
click at [276, 178] on span "19" at bounding box center [275, 181] width 7 height 7
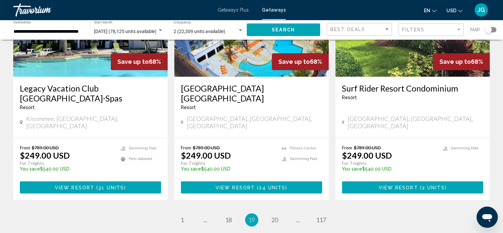
scroll to position [818, 0]
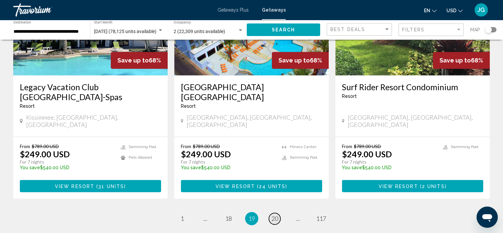
click at [277, 215] on span "20" at bounding box center [275, 218] width 7 height 7
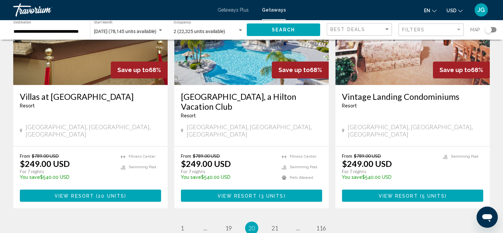
scroll to position [809, 0]
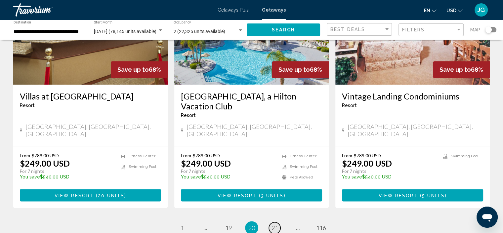
click at [276, 224] on span "21" at bounding box center [275, 227] width 7 height 7
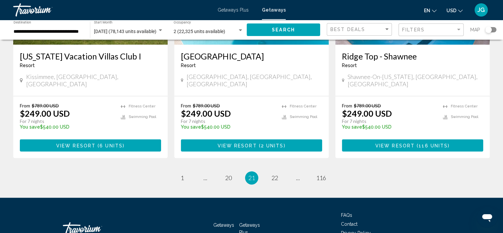
scroll to position [850, 0]
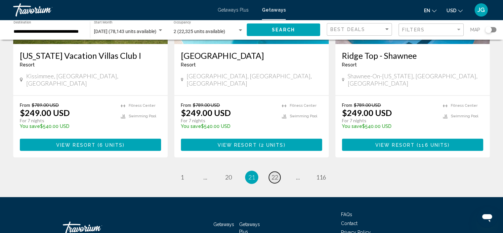
click at [275, 174] on span "22" at bounding box center [275, 177] width 7 height 7
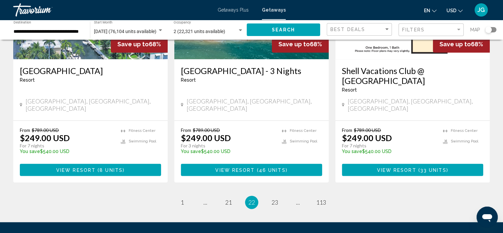
scroll to position [856, 0]
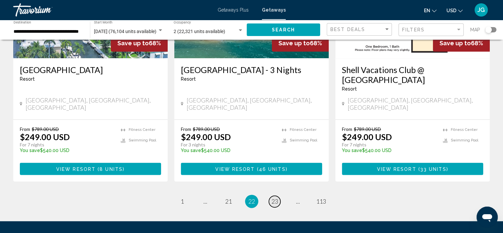
click at [272, 198] on span "23" at bounding box center [275, 201] width 7 height 7
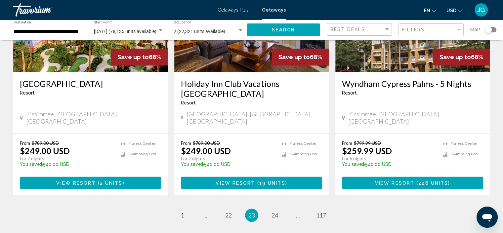
scroll to position [852, 0]
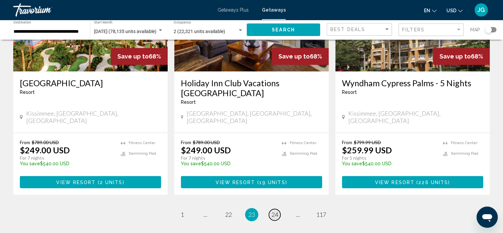
click at [274, 211] on span "24" at bounding box center [275, 214] width 7 height 7
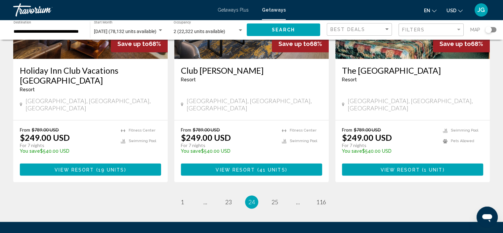
scroll to position [845, 0]
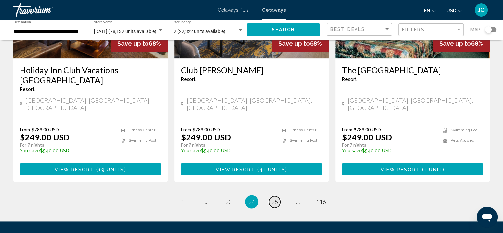
click at [273, 198] on span "25" at bounding box center [275, 201] width 7 height 7
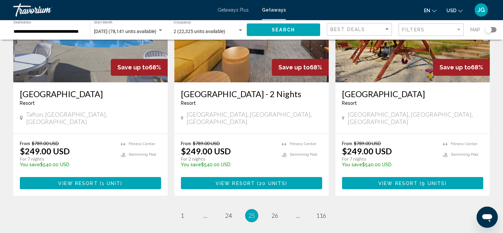
scroll to position [822, 0]
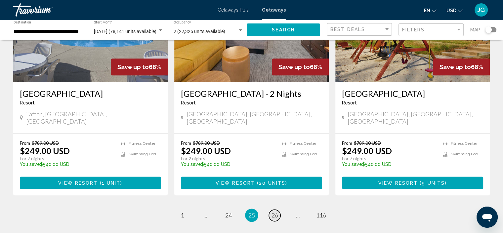
click at [274, 212] on span "26" at bounding box center [275, 215] width 7 height 7
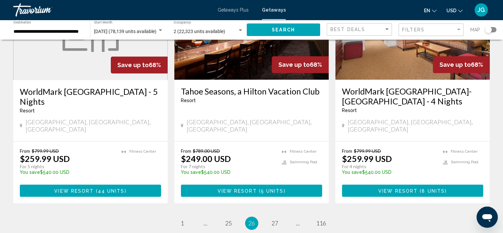
scroll to position [834, 0]
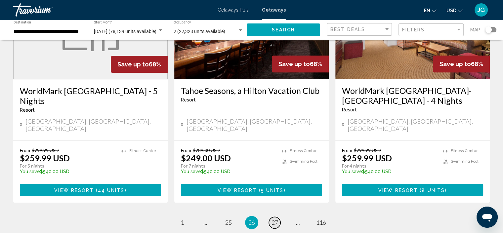
click at [274, 219] on span "27" at bounding box center [275, 222] width 7 height 7
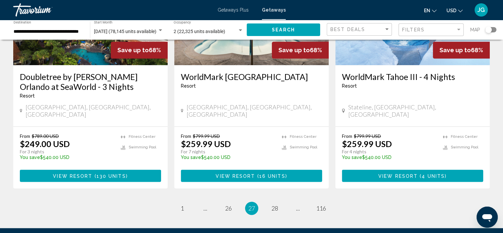
scroll to position [841, 0]
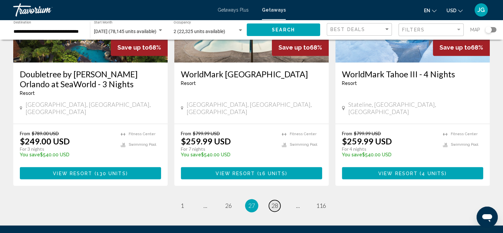
click at [274, 202] on span "28" at bounding box center [275, 205] width 7 height 7
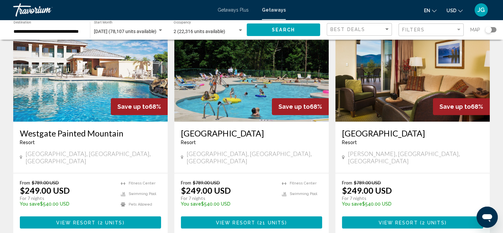
scroll to position [828, 0]
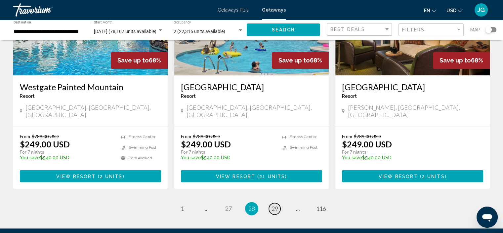
click at [272, 205] on span "29" at bounding box center [275, 208] width 7 height 7
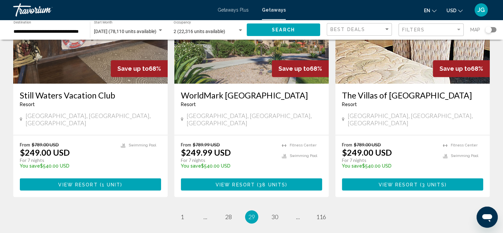
scroll to position [811, 0]
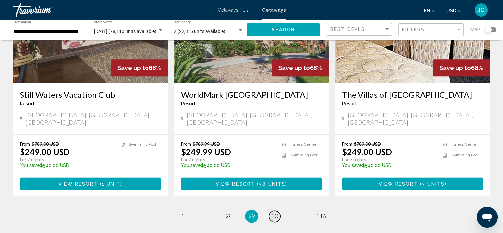
click at [275, 213] on span "30" at bounding box center [275, 216] width 7 height 7
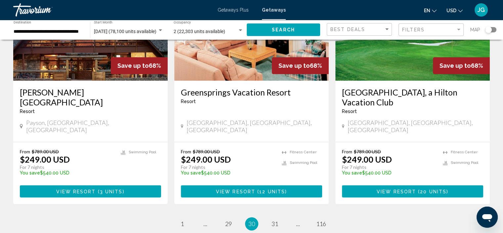
scroll to position [823, 0]
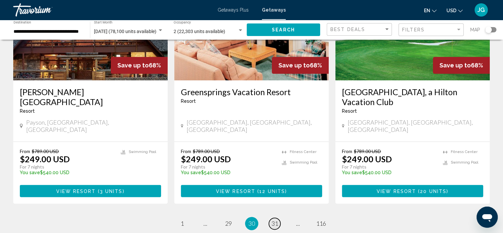
click at [274, 220] on span "31" at bounding box center [275, 223] width 7 height 7
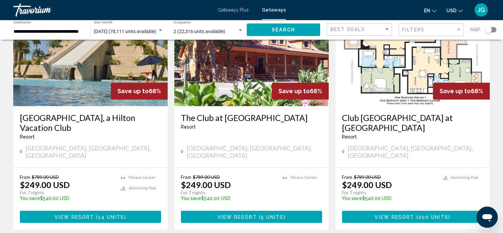
scroll to position [808, 0]
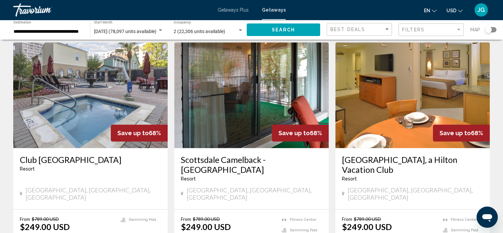
scroll to position [504, 0]
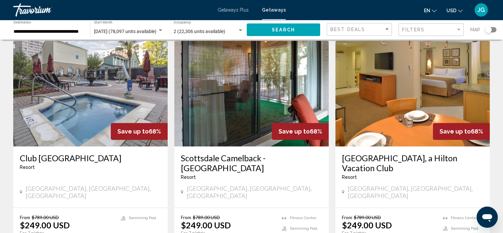
click at [390, 125] on img "Main content" at bounding box center [413, 94] width 155 height 106
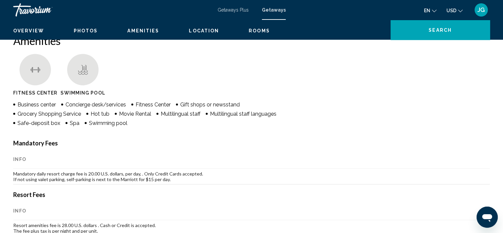
scroll to position [2, 0]
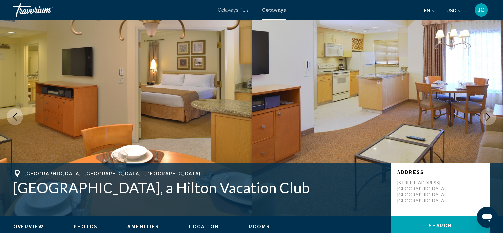
click at [390, 125] on img "Main content" at bounding box center [378, 117] width 252 height 199
